Goal: Information Seeking & Learning: Learn about a topic

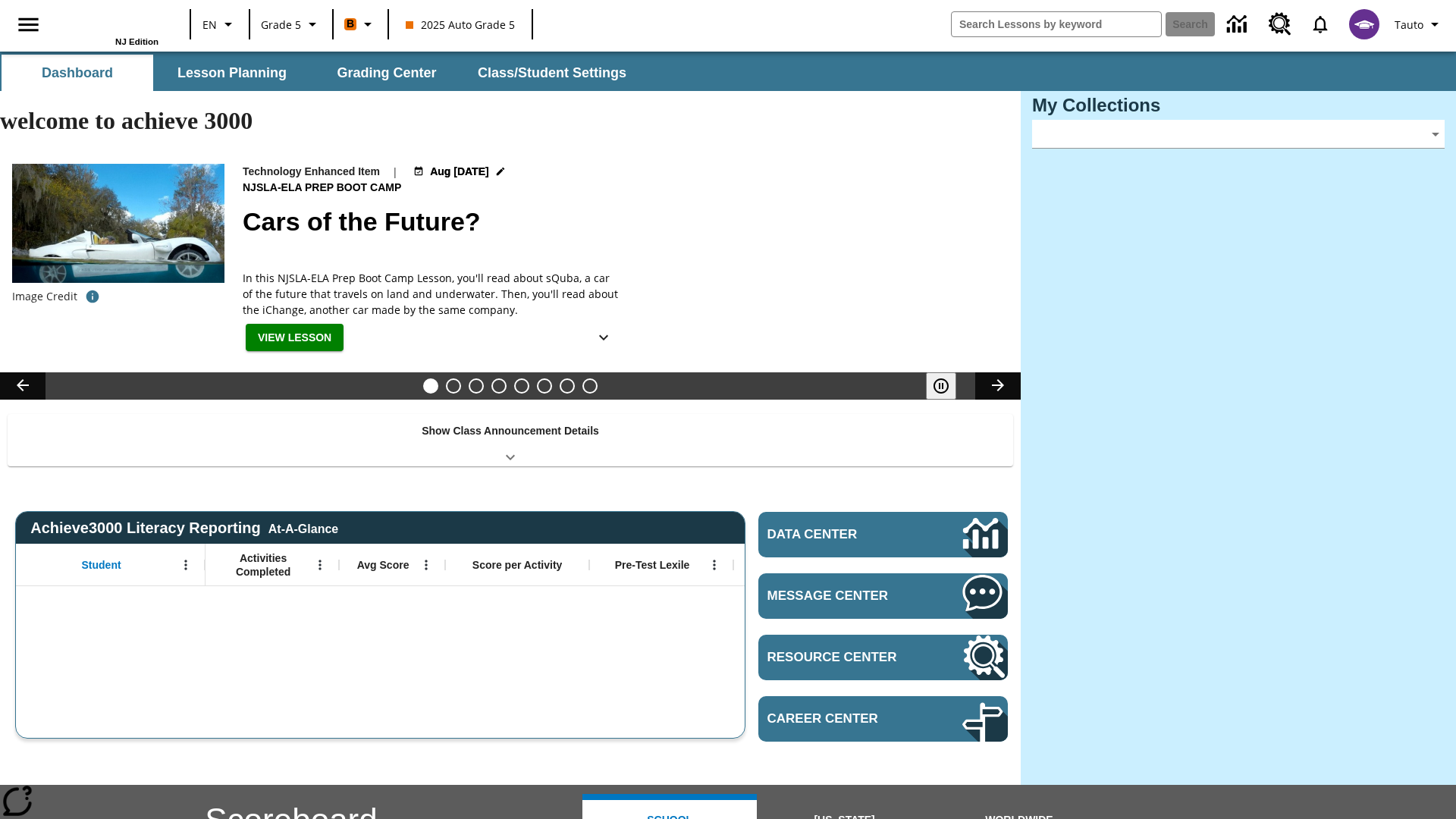
type input "-1"
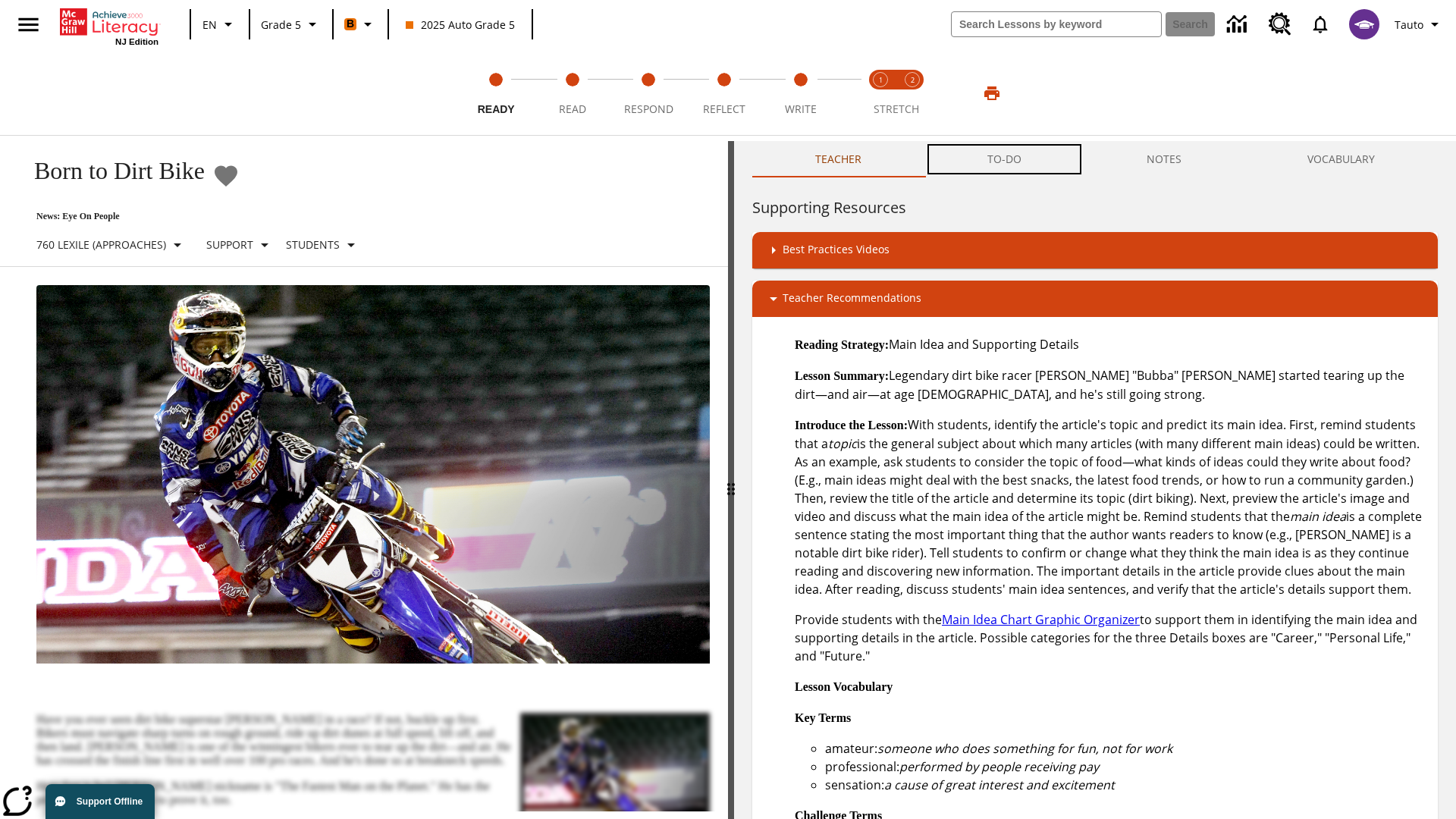
click at [1005, 159] on button "TO-DO" at bounding box center [1004, 159] width 160 height 36
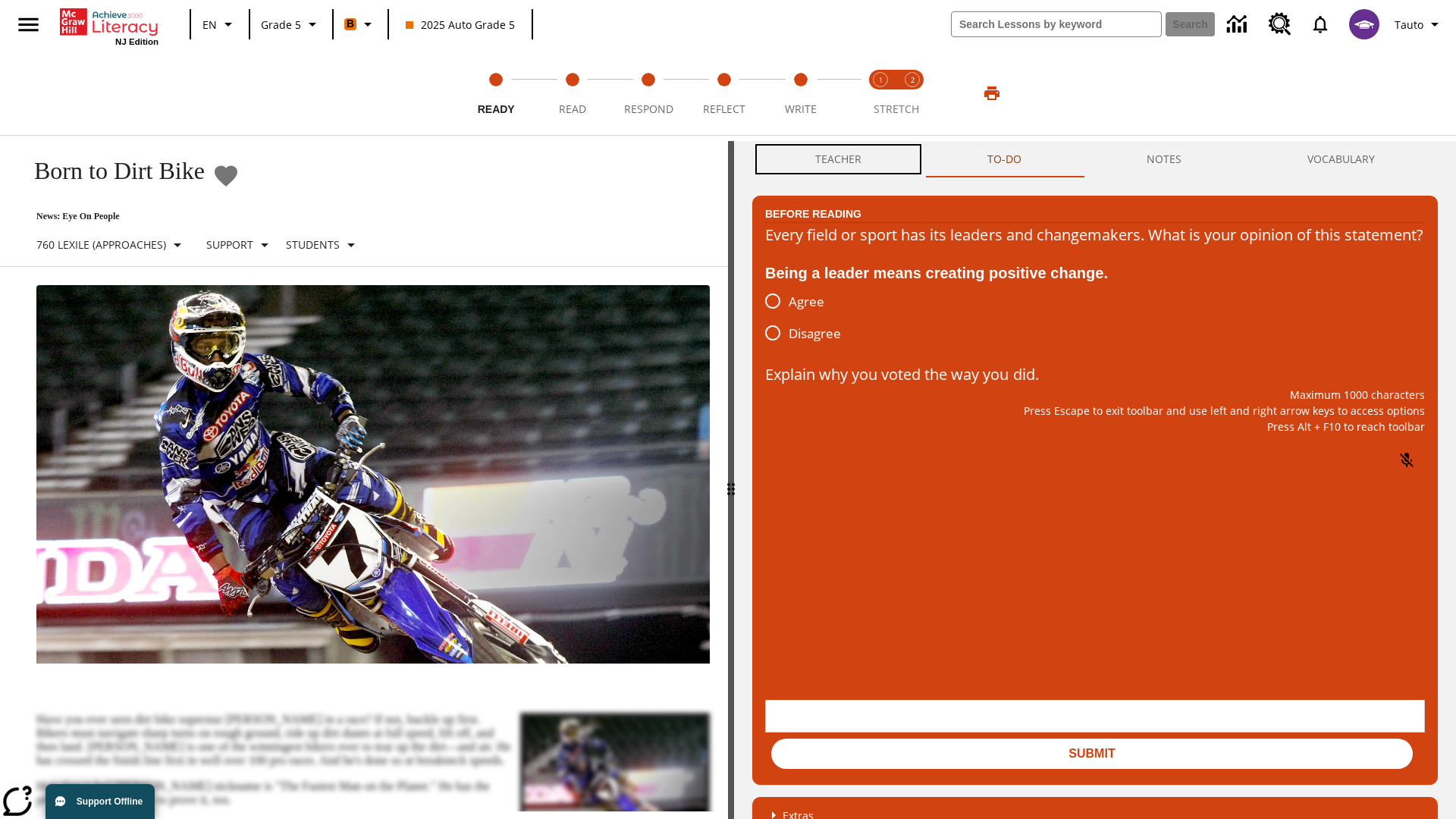
scroll to position [1, 0]
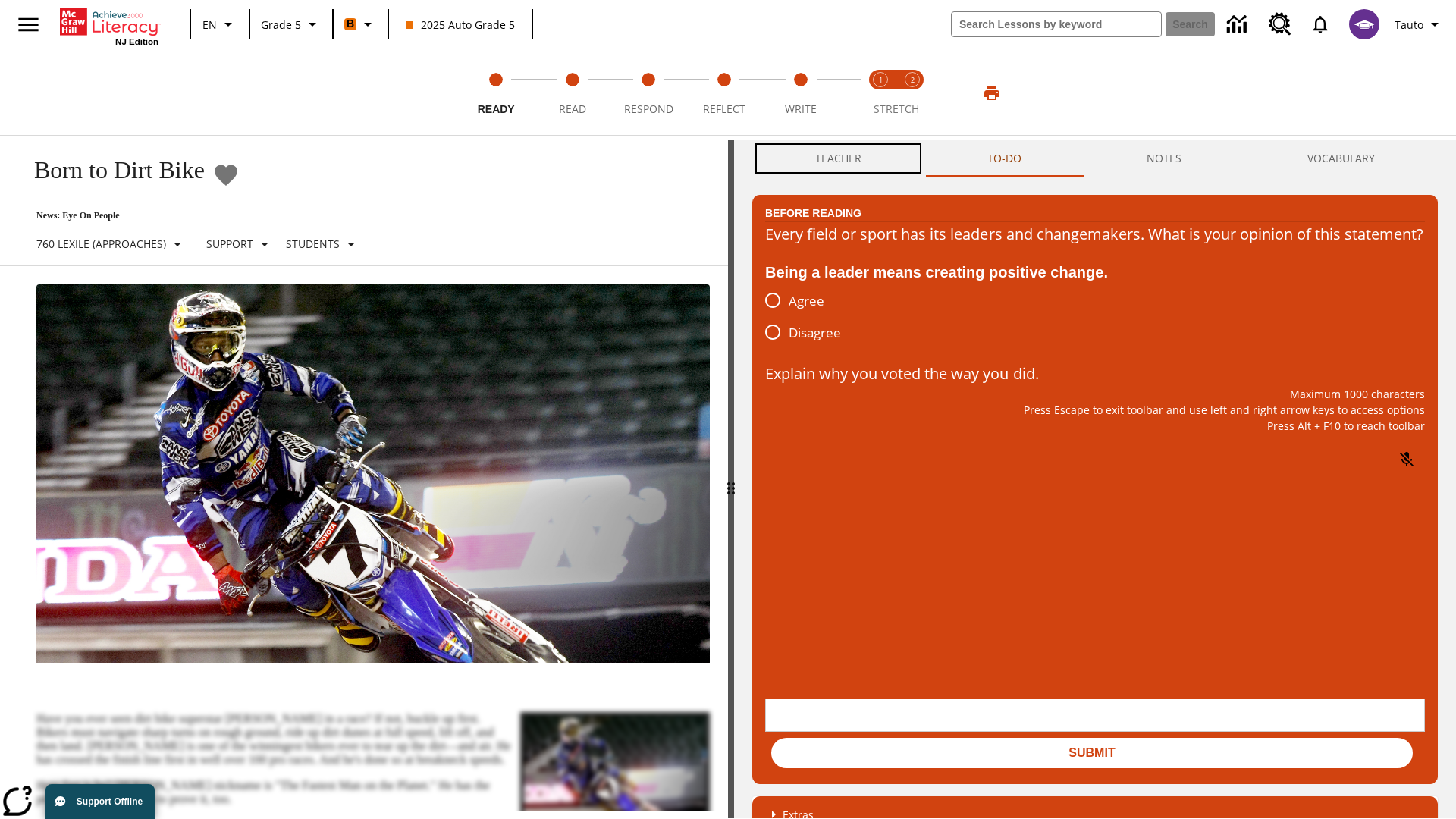
click at [839, 159] on button "Teacher" at bounding box center [839, 158] width 173 height 36
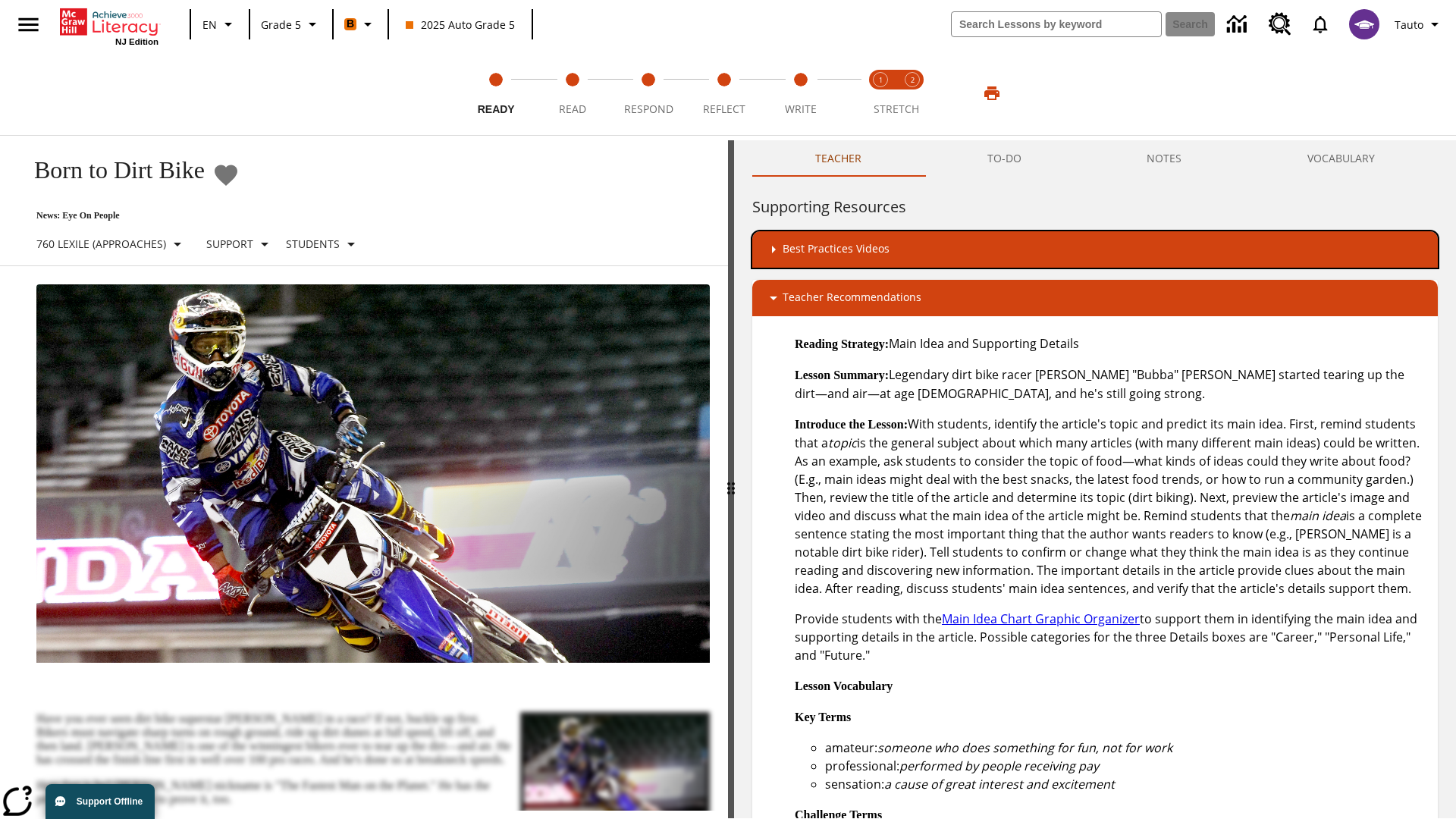
click at [1095, 249] on div "Best Practices Videos" at bounding box center [1095, 249] width 662 height 18
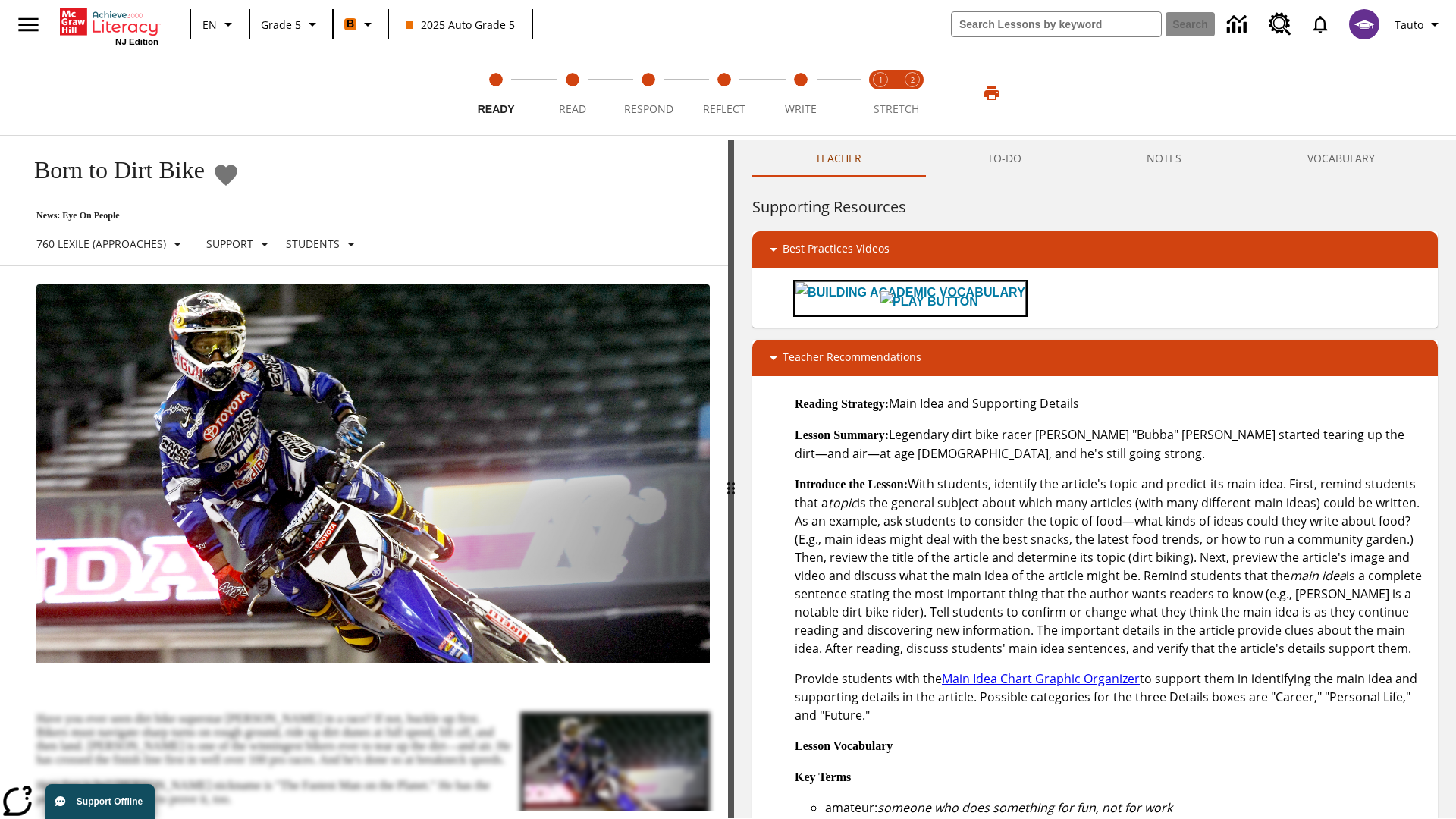
click at [881, 298] on img "Building Academic Vocabulary" at bounding box center [930, 301] width 98 height 21
click at [572, 93] on span "Read" at bounding box center [572, 103] width 27 height 27
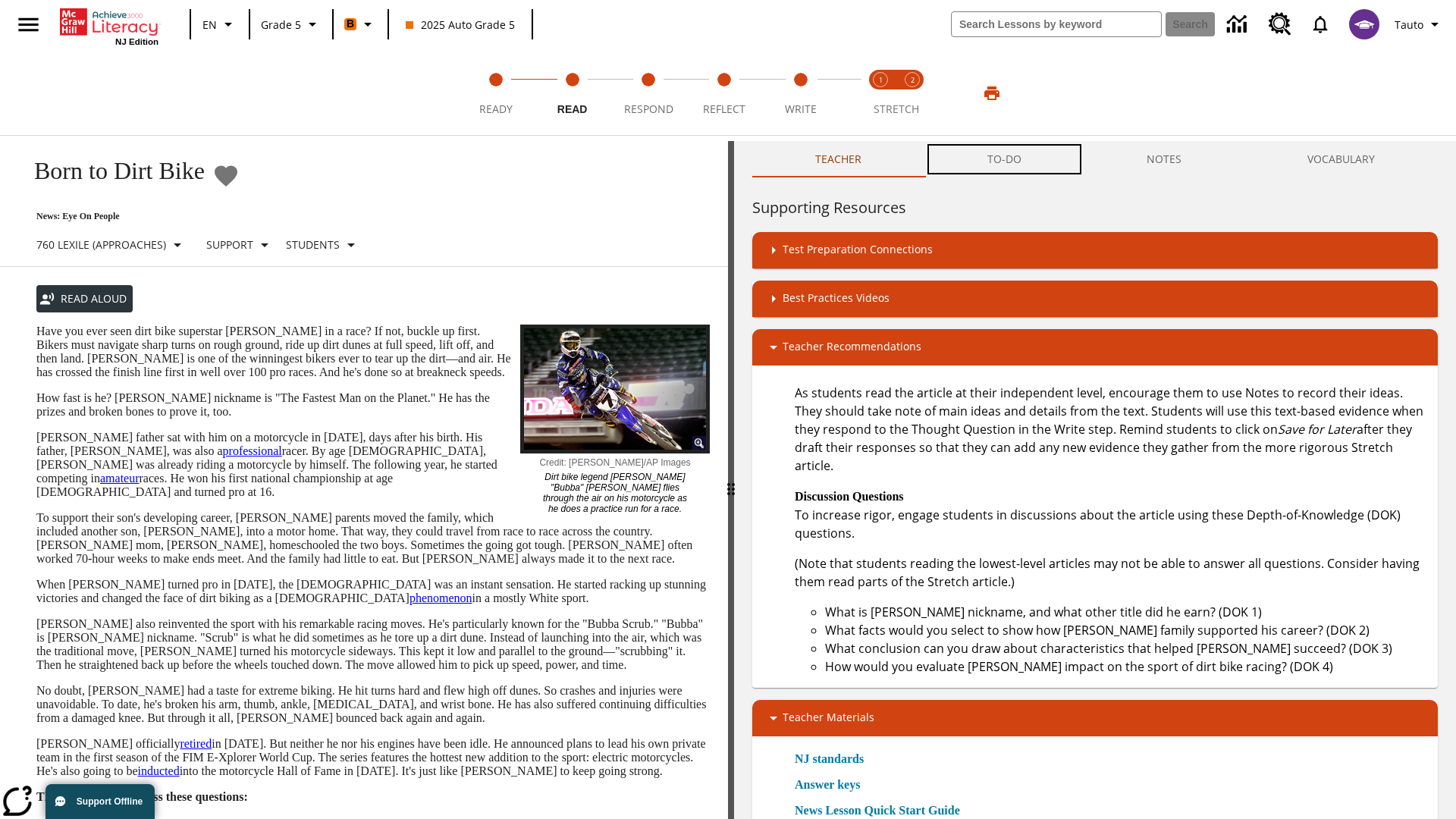
scroll to position [1, 0]
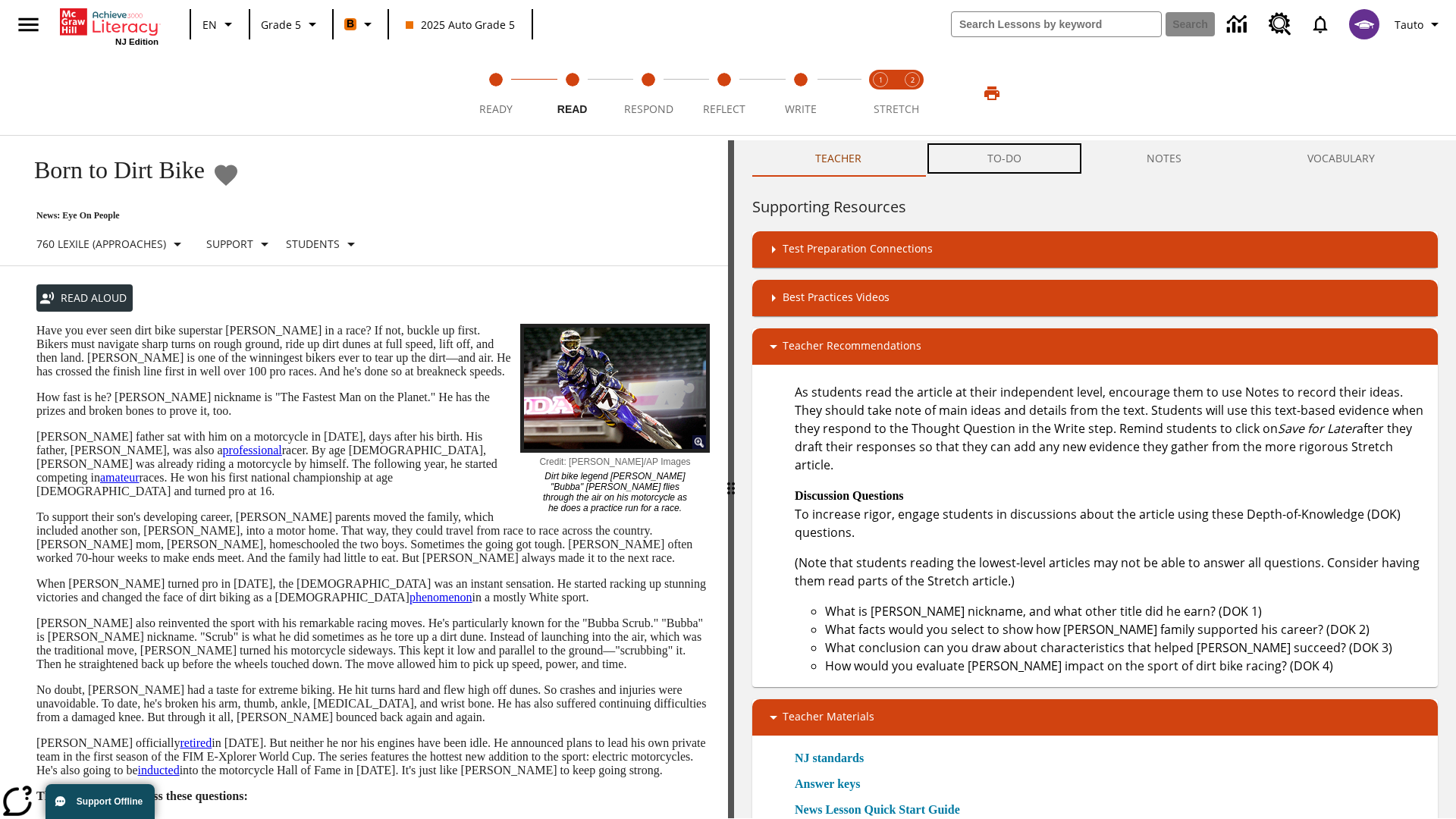
click at [1005, 159] on button "TO-DO" at bounding box center [1004, 158] width 160 height 36
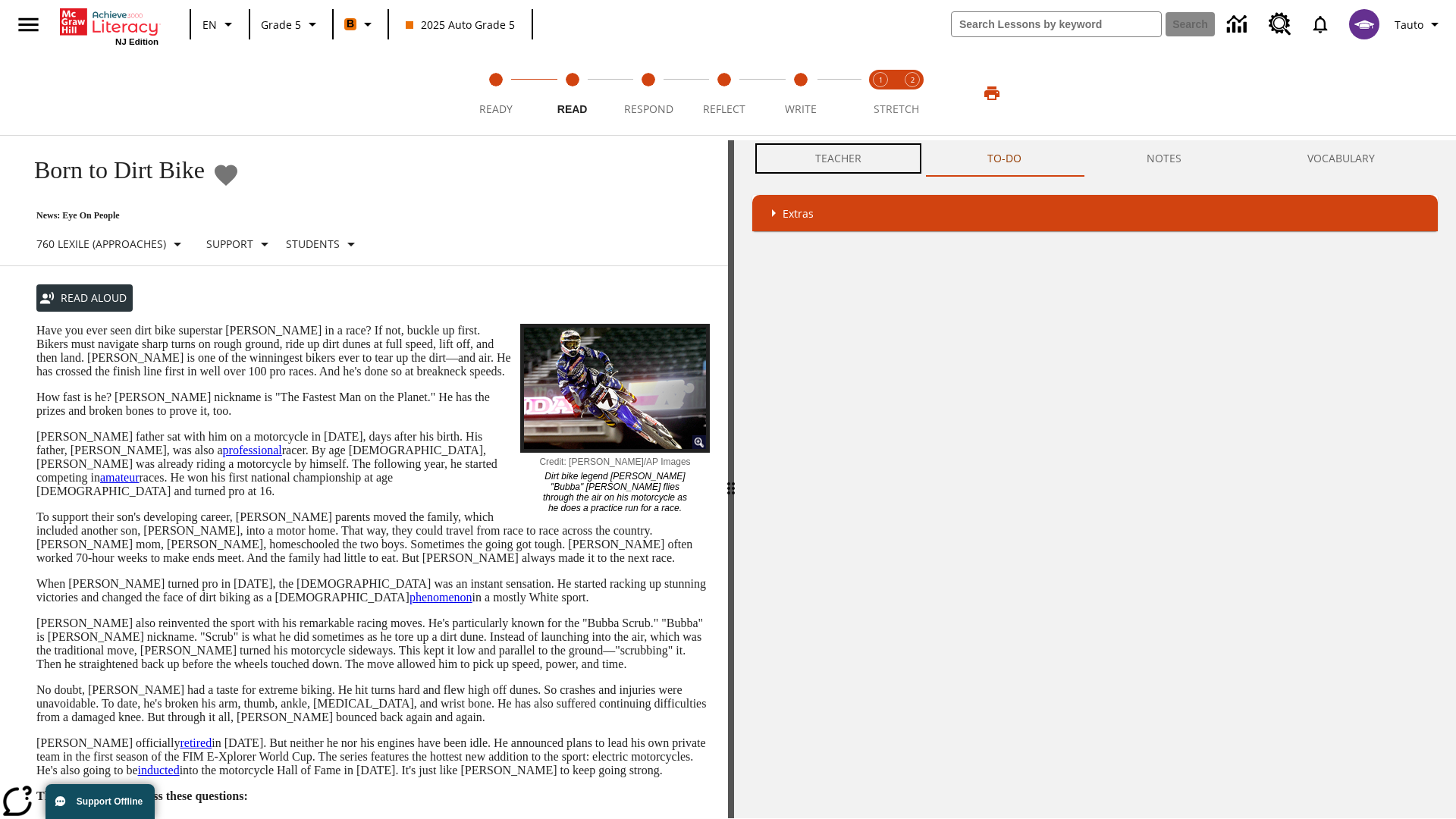
click at [839, 158] on button "Teacher" at bounding box center [839, 158] width 173 height 36
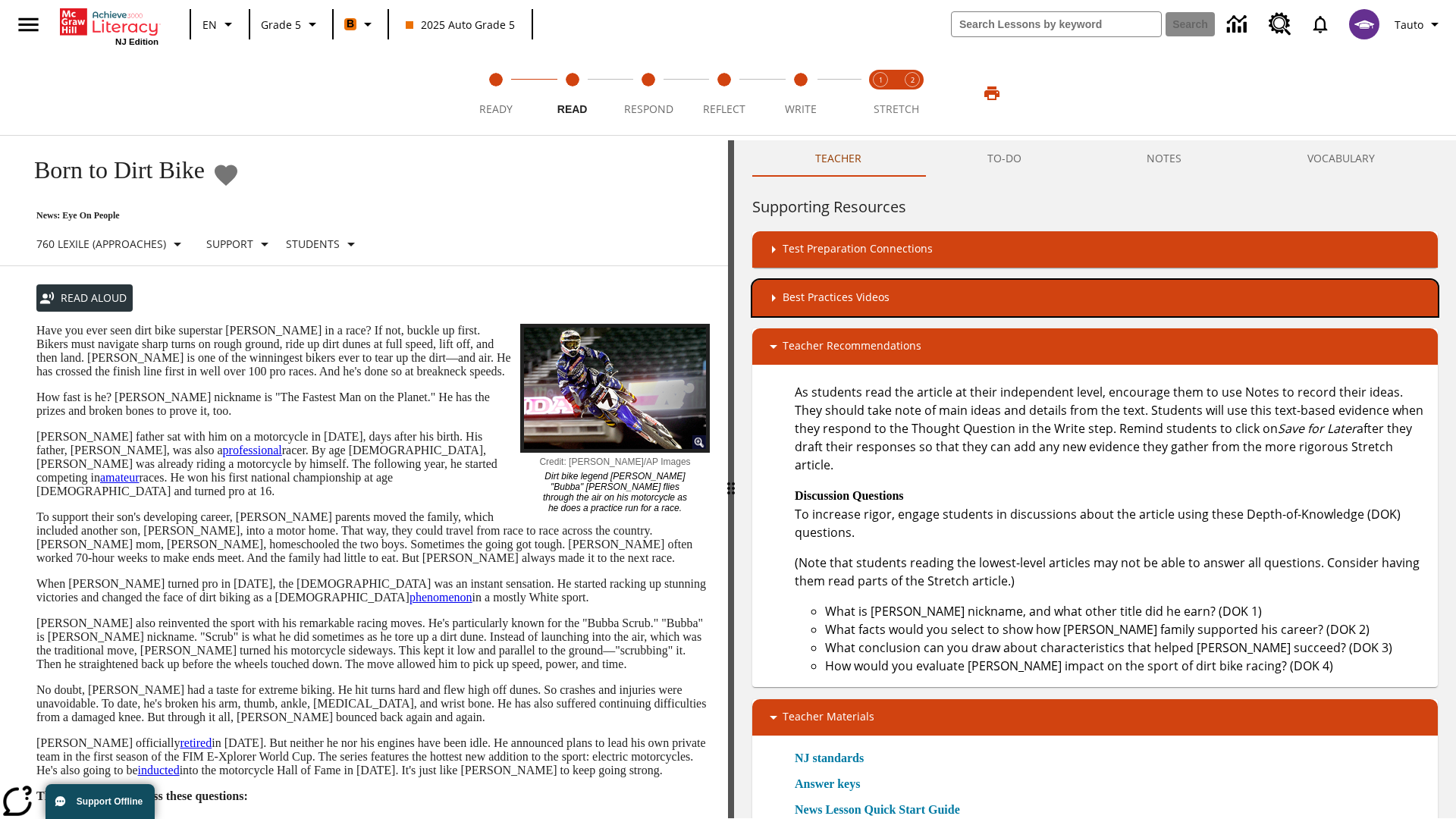
click at [1095, 298] on div "Best Practices Videos" at bounding box center [1095, 298] width 662 height 18
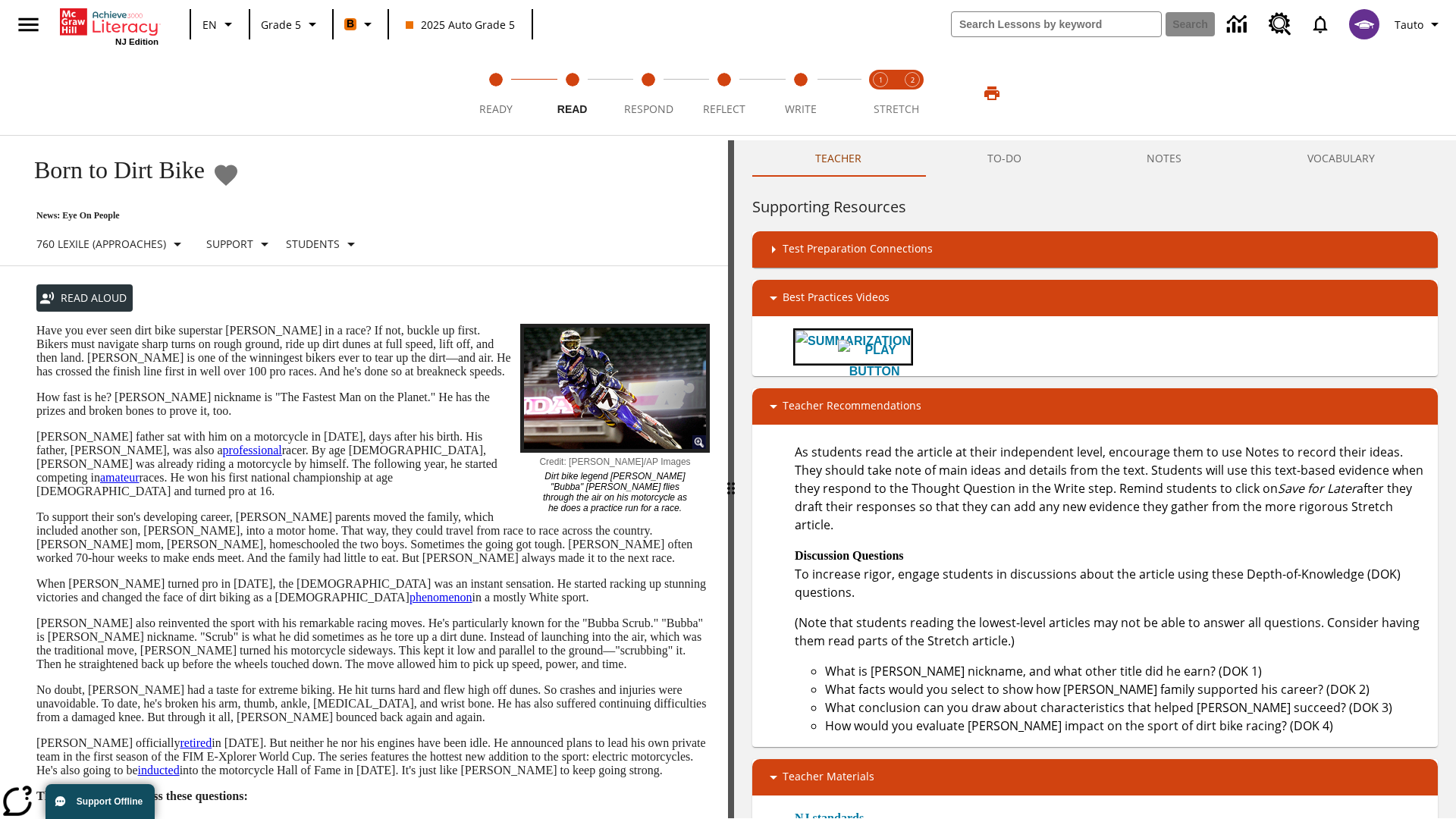
click at [839, 347] on img "Summarization" at bounding box center [874, 361] width 73 height 43
click at [881, 93] on span "Stretch Read step 1 of 2" at bounding box center [880, 103] width 20 height 27
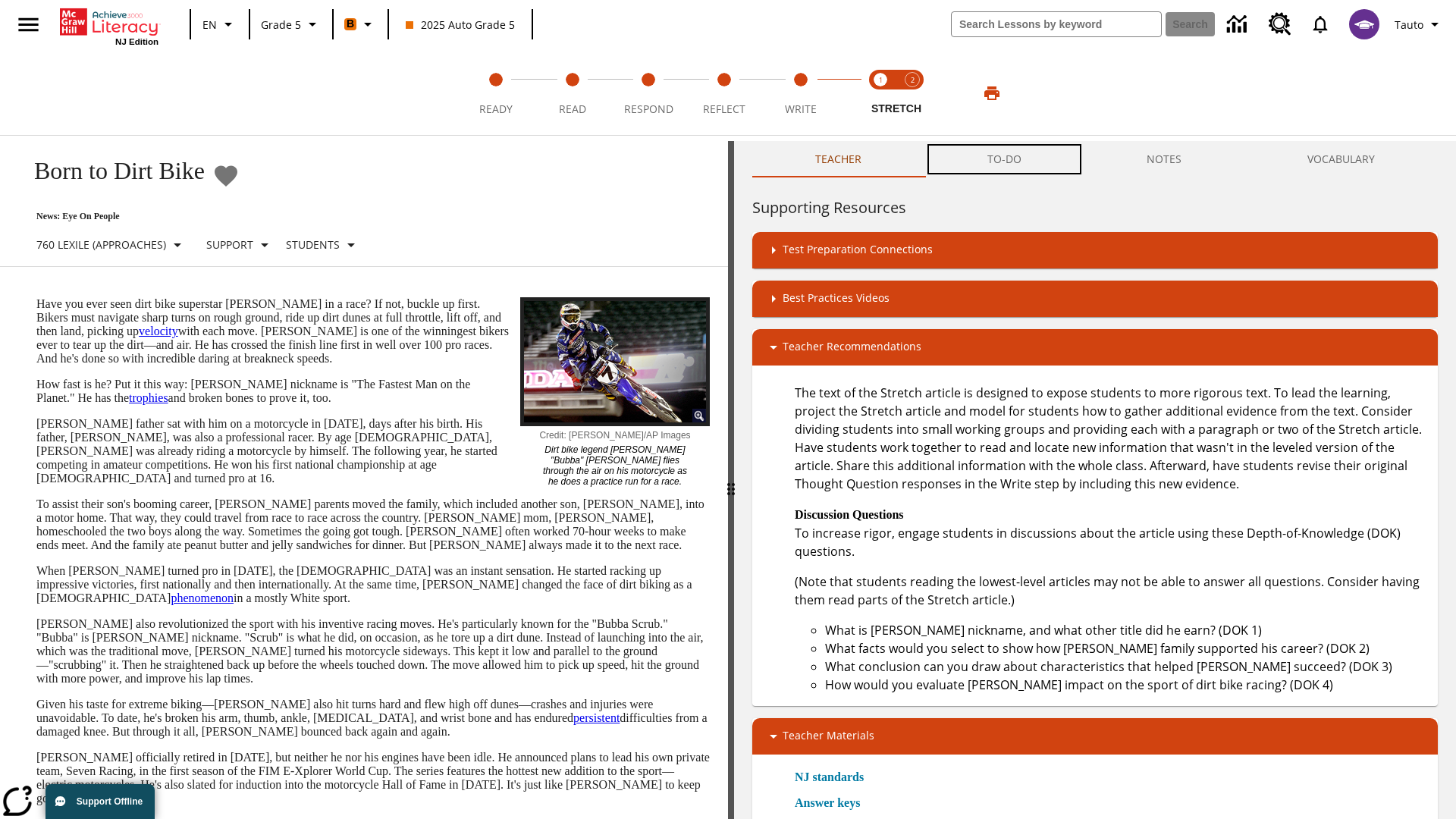
scroll to position [1, 0]
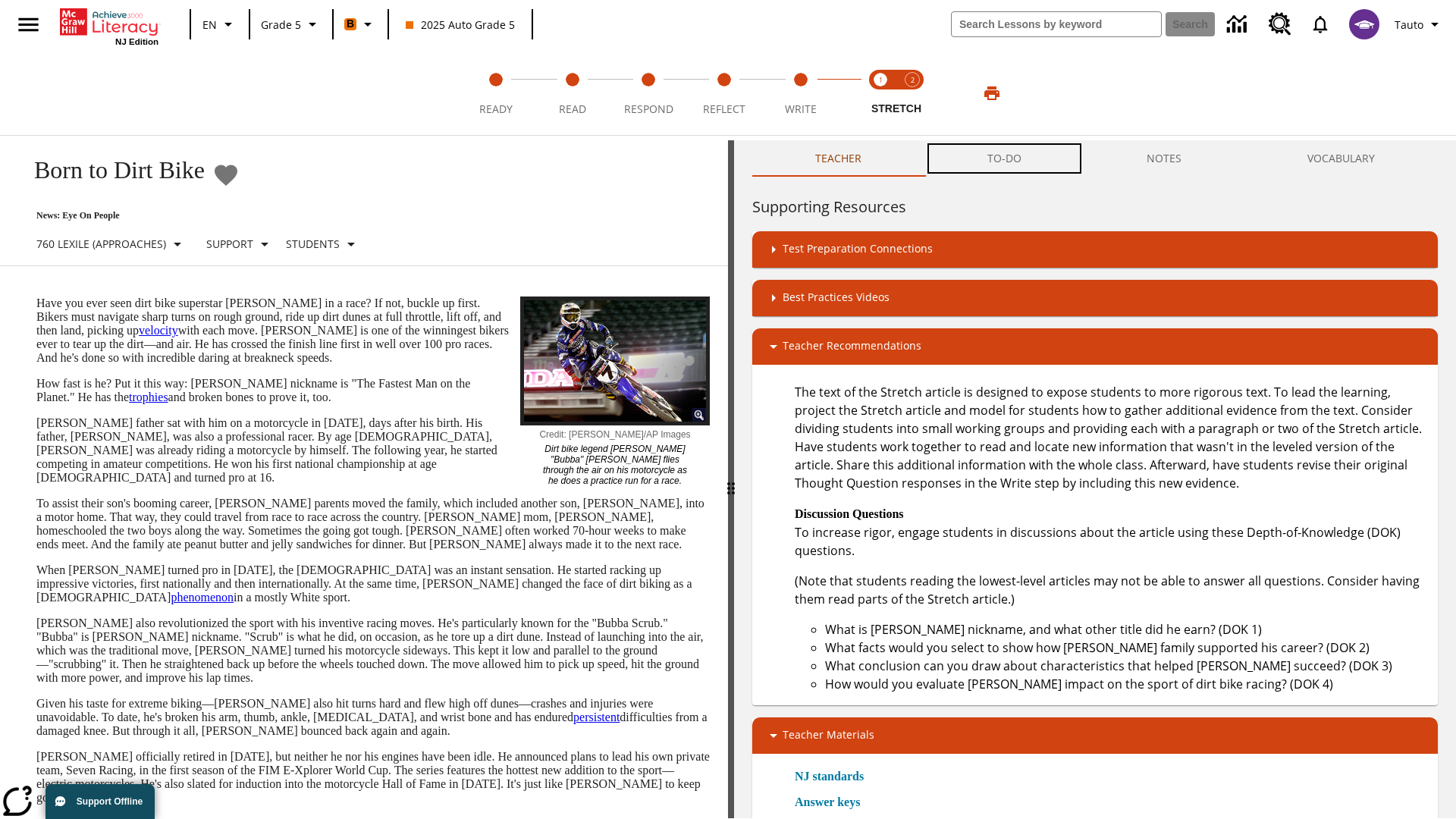
click at [1005, 159] on button "TO-DO" at bounding box center [1004, 158] width 160 height 36
